Goal: Check status: Check status

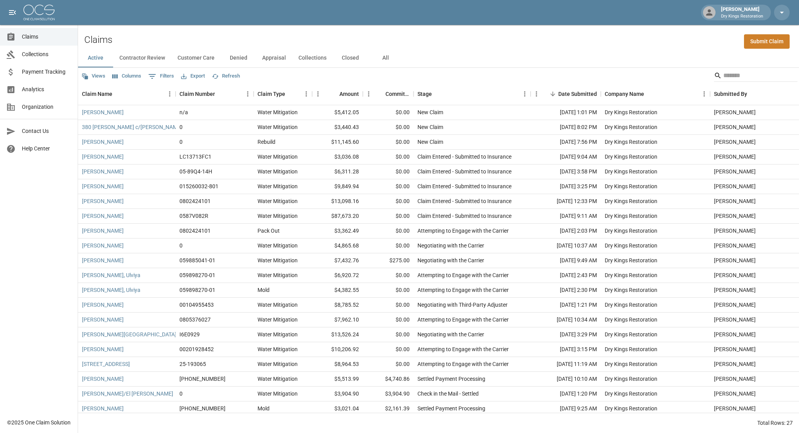
click at [382, 60] on button "All" at bounding box center [385, 58] width 35 height 19
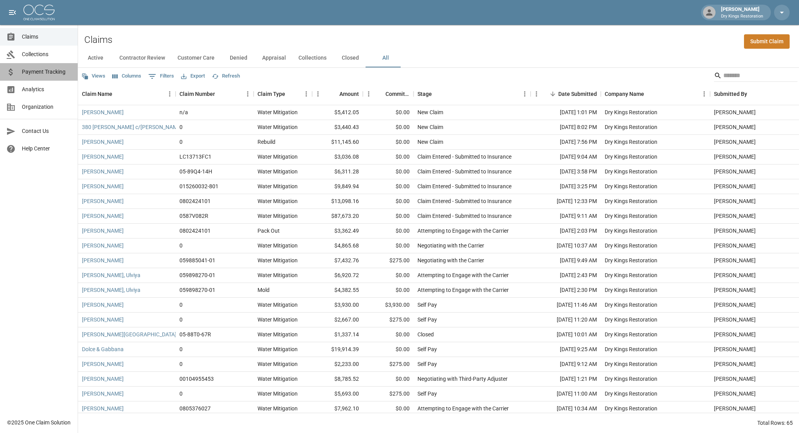
click at [63, 72] on span "Payment Tracking" at bounding box center [47, 72] width 50 height 8
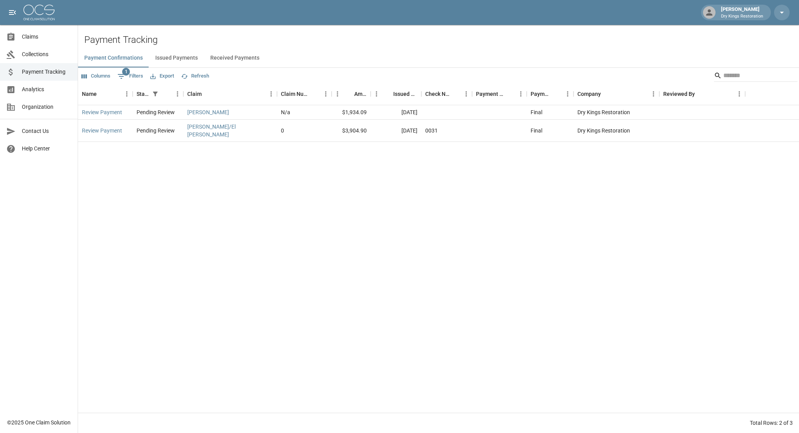
click at [248, 56] on button "Received Payments" at bounding box center [235, 58] width 62 height 19
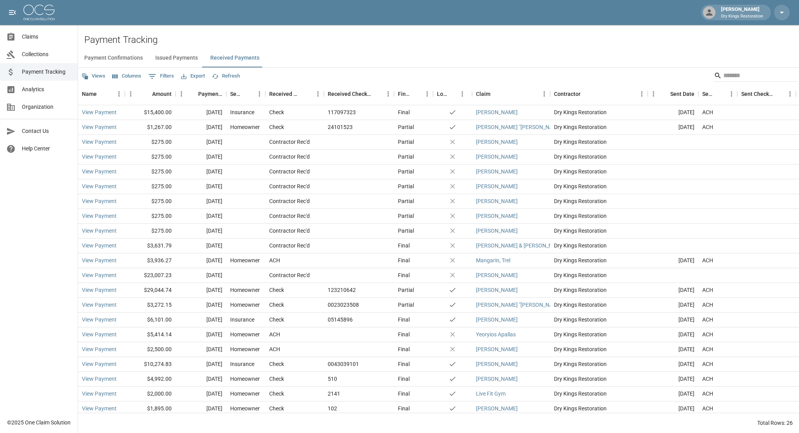
click at [22, 59] on link "Collections" at bounding box center [39, 55] width 78 height 18
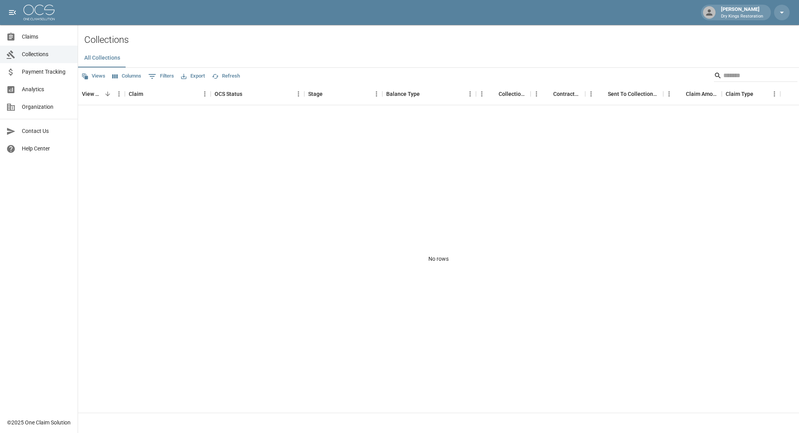
click at [38, 39] on span "Claims" at bounding box center [47, 37] width 50 height 8
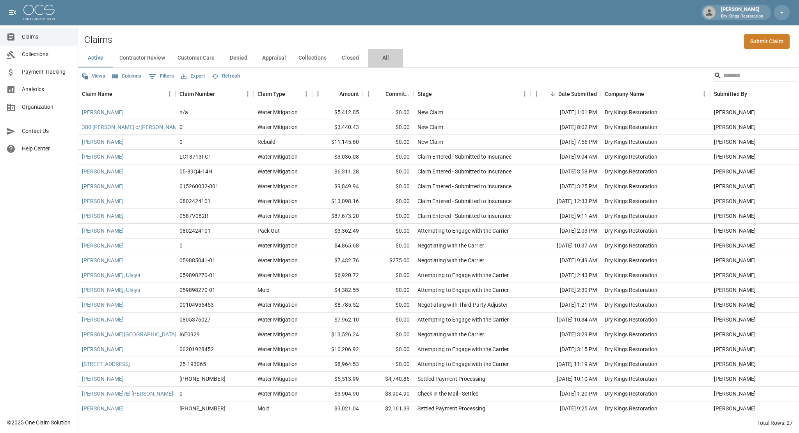
click at [389, 60] on button "All" at bounding box center [385, 58] width 35 height 19
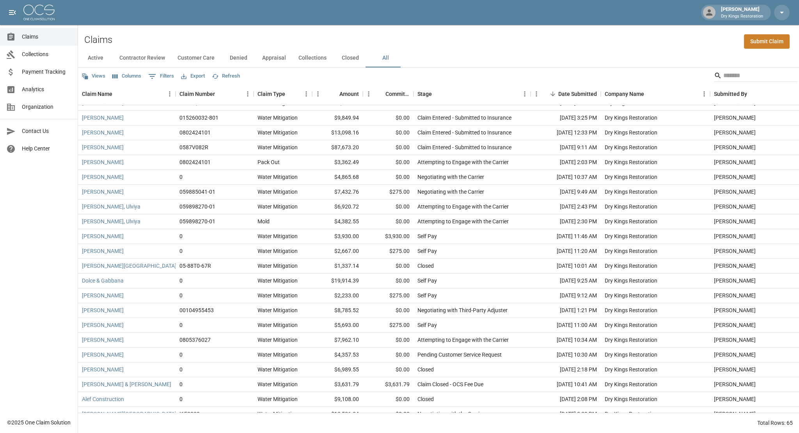
scroll to position [103, 0]
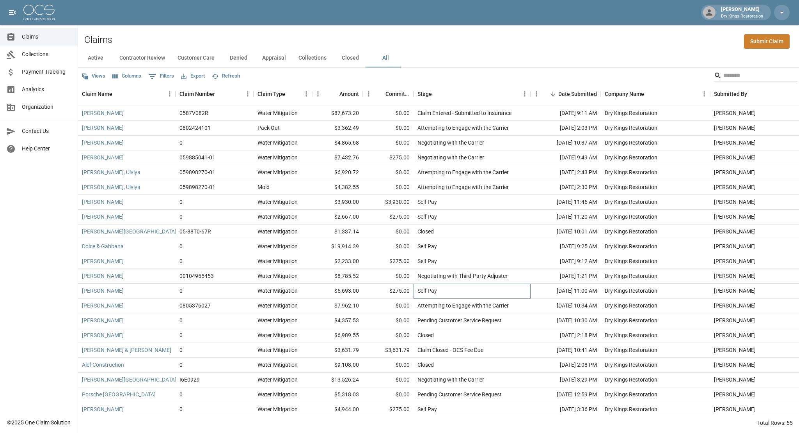
click at [489, 287] on div "Self Pay" at bounding box center [472, 291] width 117 height 15
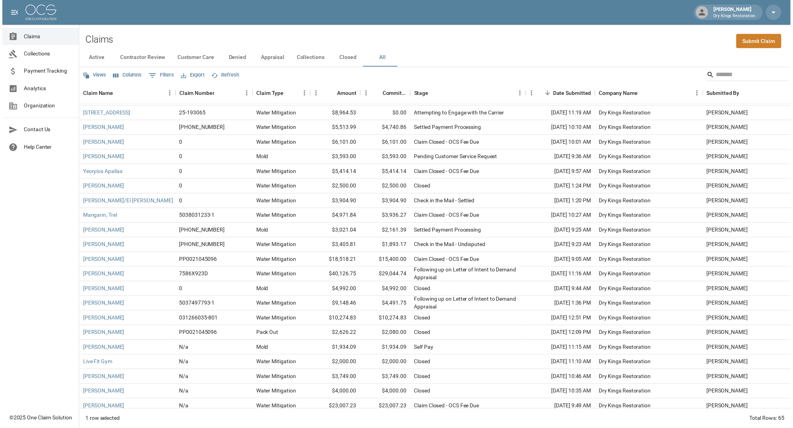
scroll to position [428, 0]
click at [97, 279] on link "[PERSON_NAME]" at bounding box center [103, 278] width 42 height 8
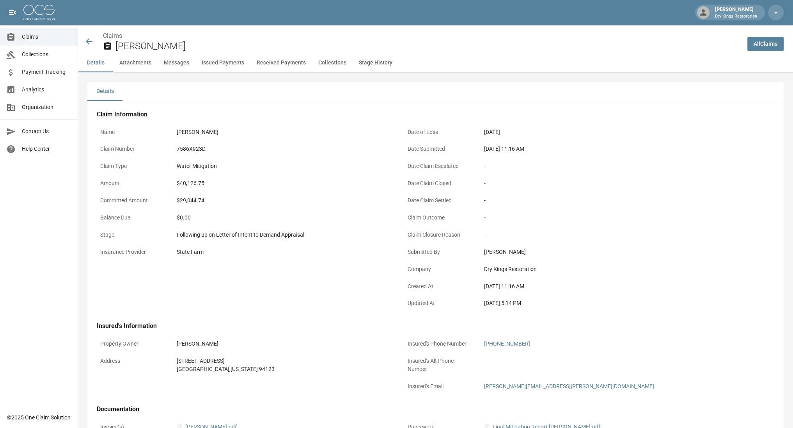
click at [89, 43] on icon at bounding box center [88, 41] width 9 height 9
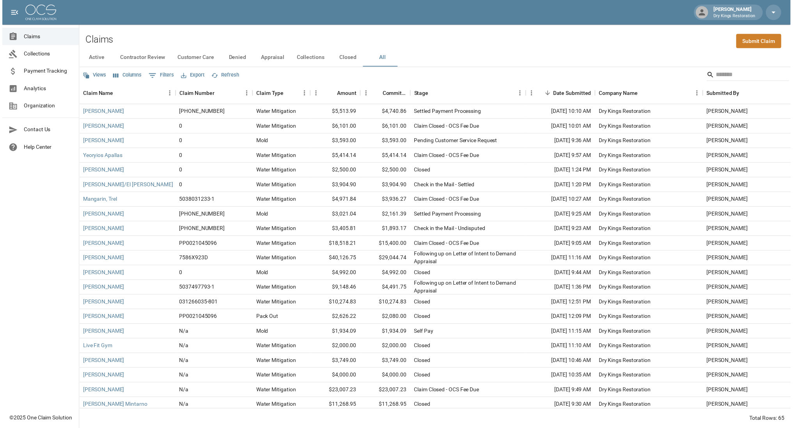
scroll to position [445, 0]
click at [115, 290] on link "[PERSON_NAME]" at bounding box center [103, 290] width 42 height 8
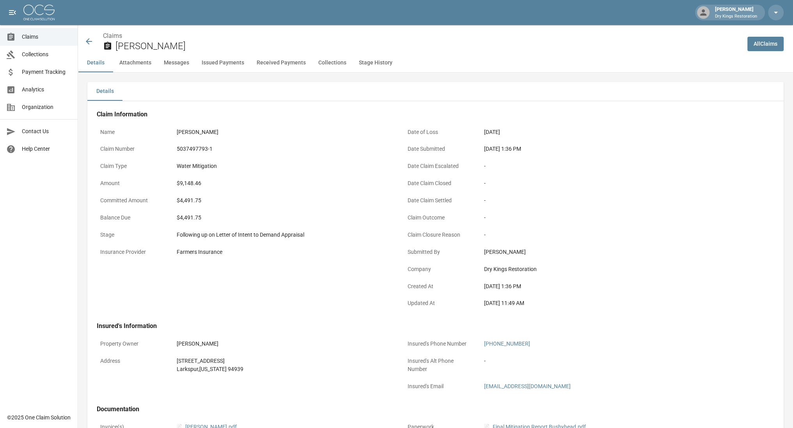
click at [91, 39] on icon at bounding box center [88, 41] width 9 height 9
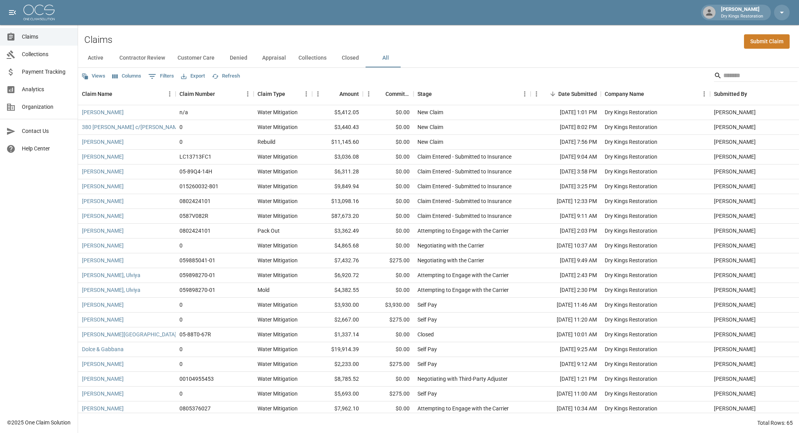
click at [380, 60] on button "All" at bounding box center [385, 58] width 35 height 19
click at [100, 56] on button "Active" at bounding box center [95, 58] width 35 height 19
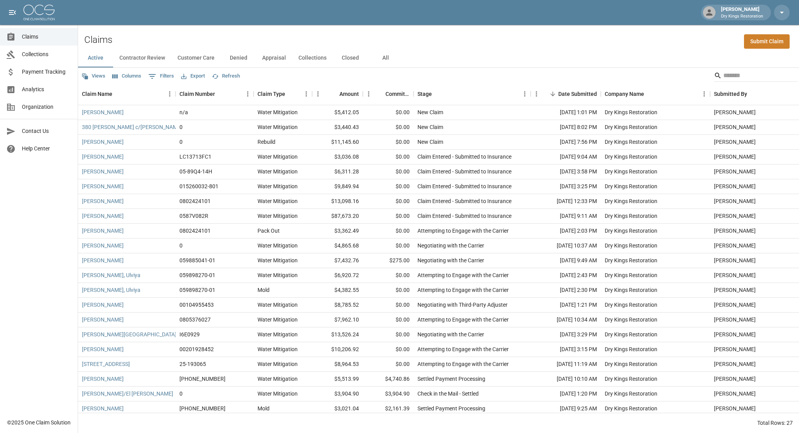
click at [147, 59] on button "Contractor Review" at bounding box center [142, 58] width 58 height 19
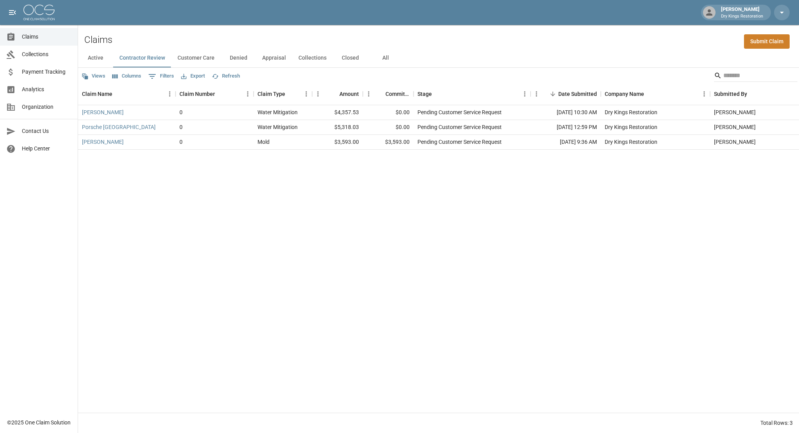
click at [203, 62] on button "Customer Care" at bounding box center [196, 58] width 50 height 19
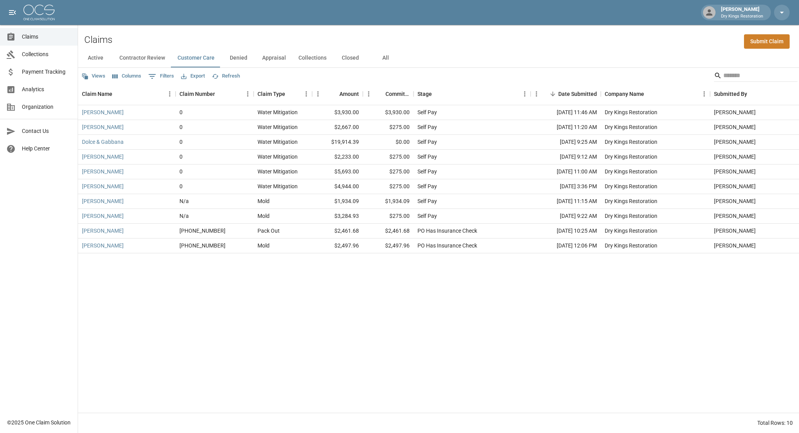
click at [247, 59] on button "Denied" at bounding box center [238, 58] width 35 height 19
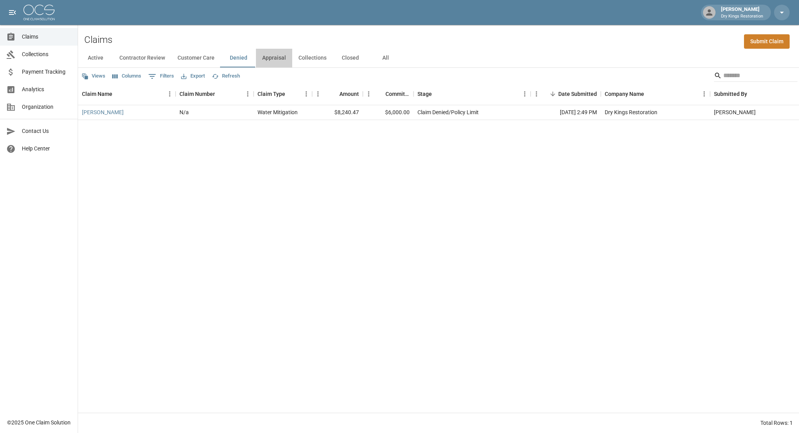
click at [277, 63] on button "Appraisal" at bounding box center [274, 58] width 36 height 19
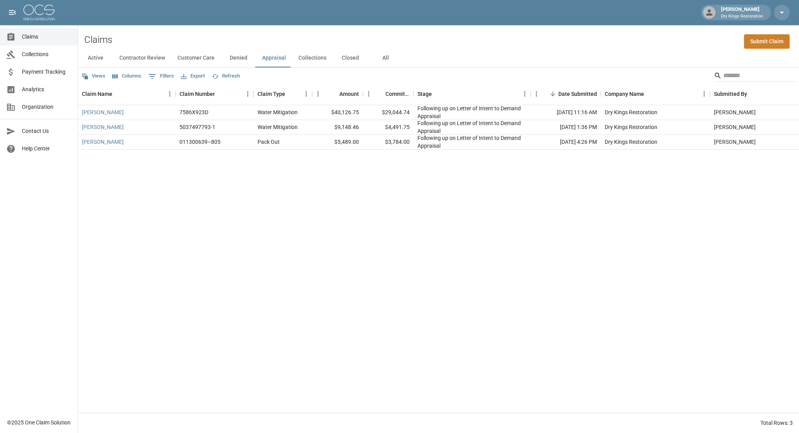
click at [98, 57] on button "Active" at bounding box center [95, 58] width 35 height 19
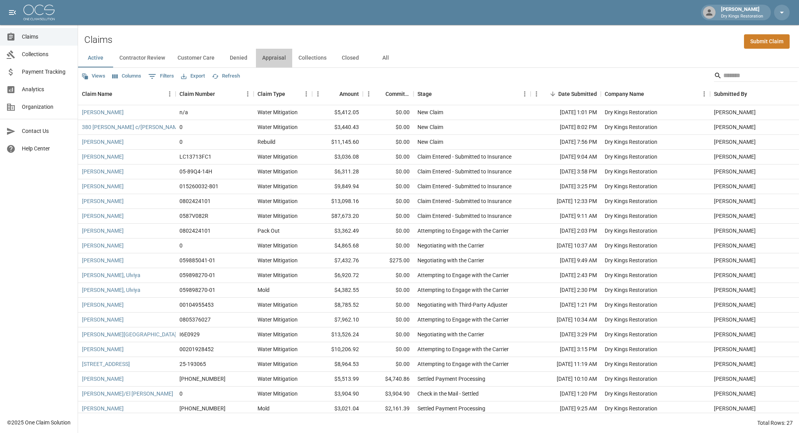
click at [277, 59] on button "Appraisal" at bounding box center [274, 58] width 36 height 19
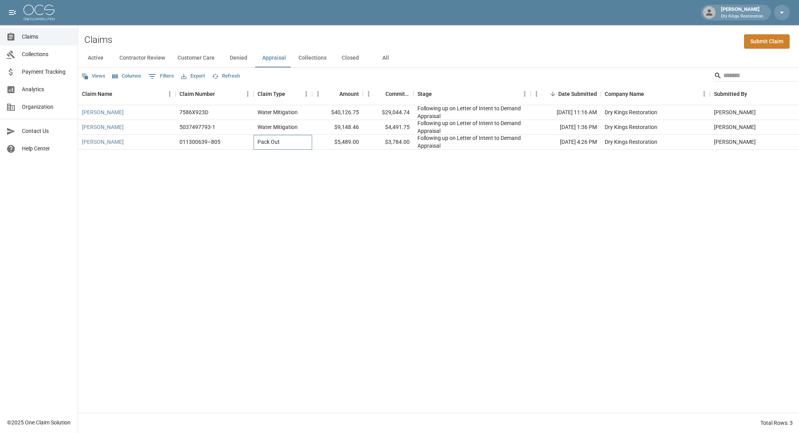
click at [262, 143] on div "Pack Out" at bounding box center [268, 142] width 22 height 8
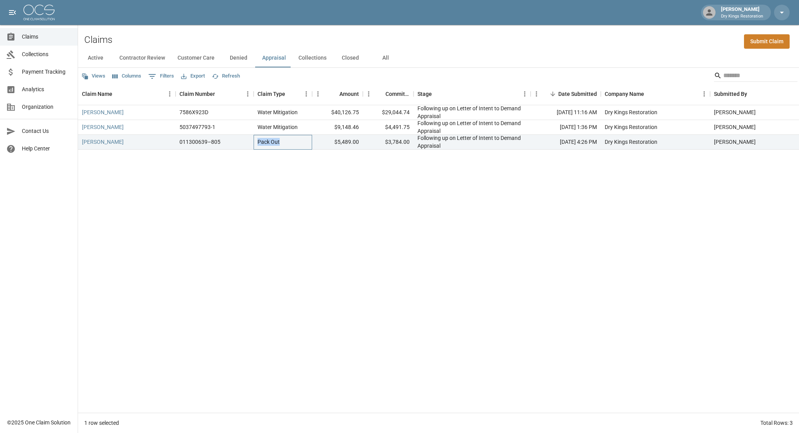
click at [262, 143] on div "Pack Out" at bounding box center [268, 142] width 22 height 8
click at [349, 143] on div "$5,489.00" at bounding box center [337, 142] width 51 height 15
click at [399, 145] on div "$3,784.00" at bounding box center [388, 142] width 51 height 15
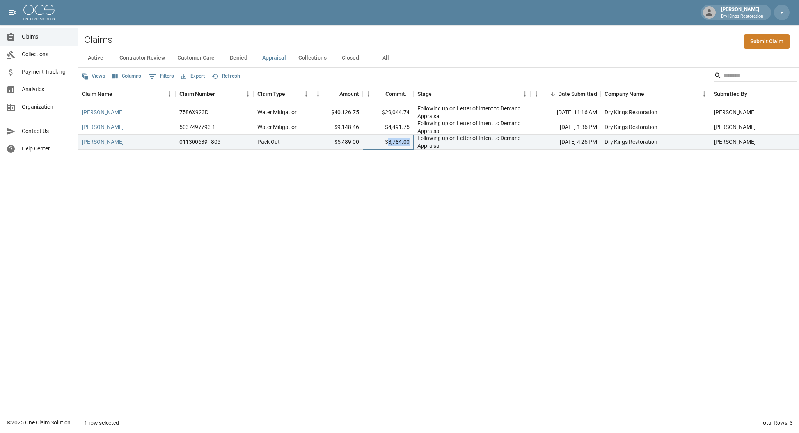
click at [399, 145] on div "$3,784.00" at bounding box center [388, 142] width 51 height 15
click at [229, 188] on div "[PERSON_NAME] 7586X923D Water Mitigation $40,126.75 $29,044.74 Following up on …" at bounding box center [443, 259] width 730 height 308
click at [94, 58] on button "Active" at bounding box center [95, 58] width 35 height 19
